Goal: Transaction & Acquisition: Purchase product/service

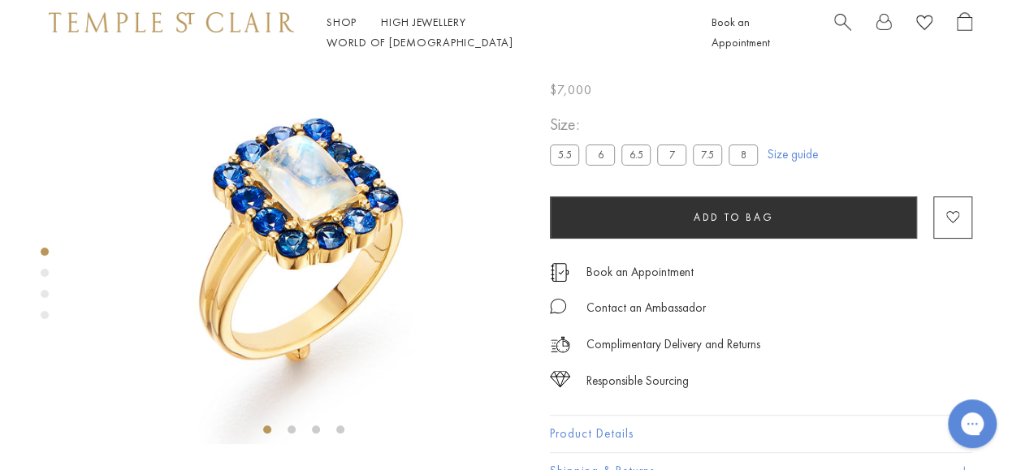
click at [840, 28] on span "Search" at bounding box center [842, 20] width 17 height 17
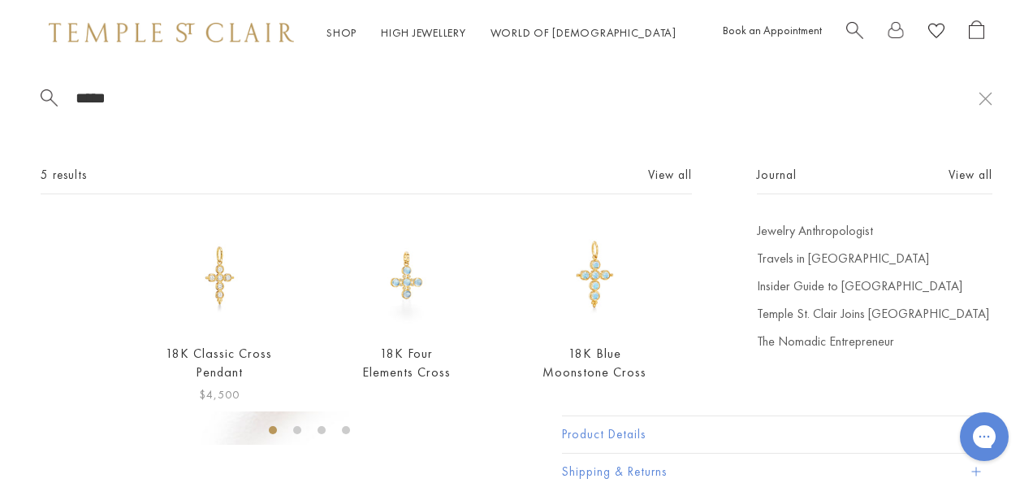
type input "*****"
click at [228, 292] on img at bounding box center [219, 275] width 106 height 106
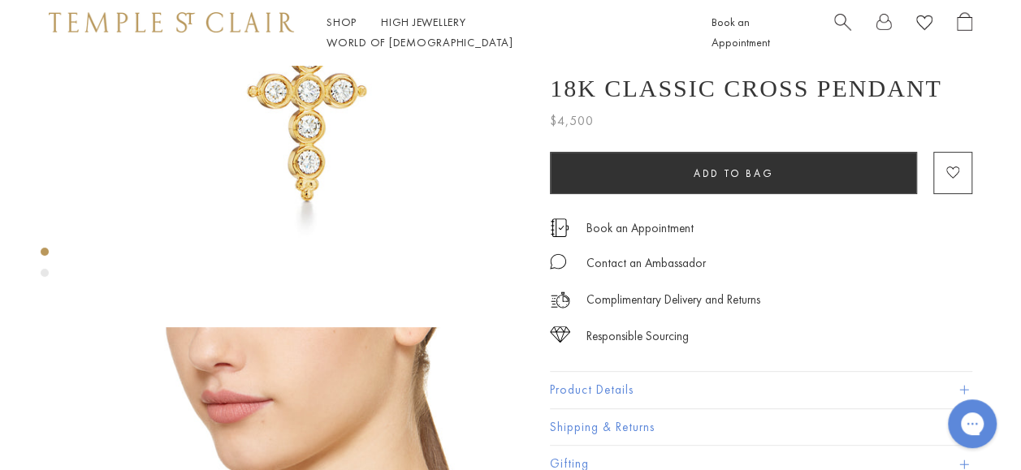
scroll to position [287, 0]
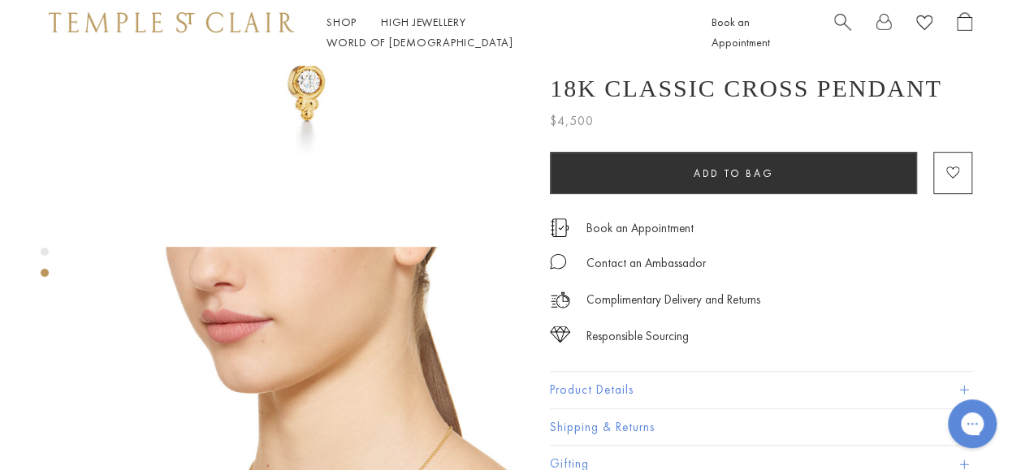
click at [963, 382] on button "Product Details" at bounding box center [761, 390] width 422 height 37
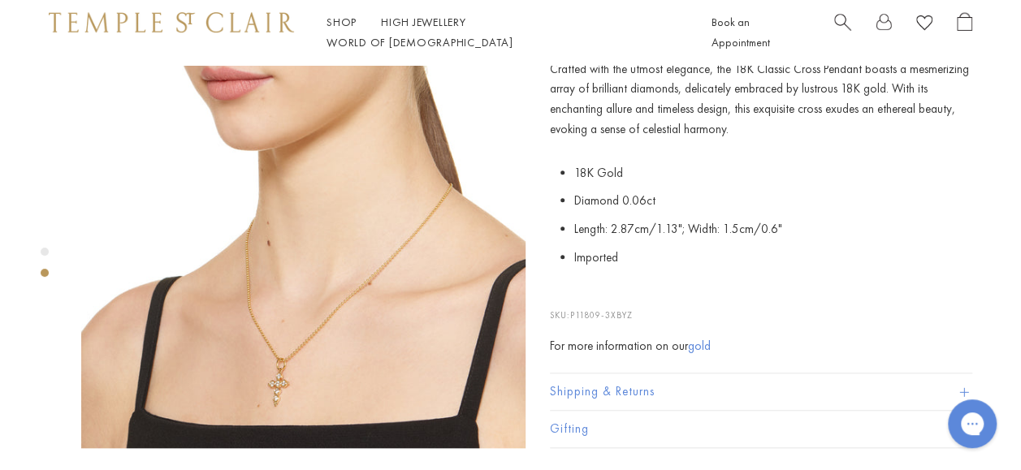
scroll to position [533, 0]
